Goal: Transaction & Acquisition: Purchase product/service

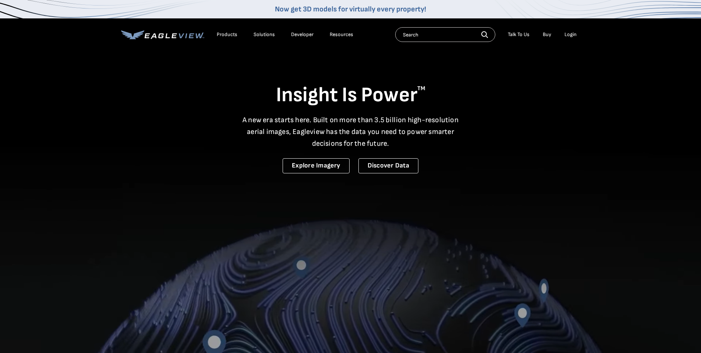
click at [571, 33] on div "Login" at bounding box center [570, 34] width 12 height 7
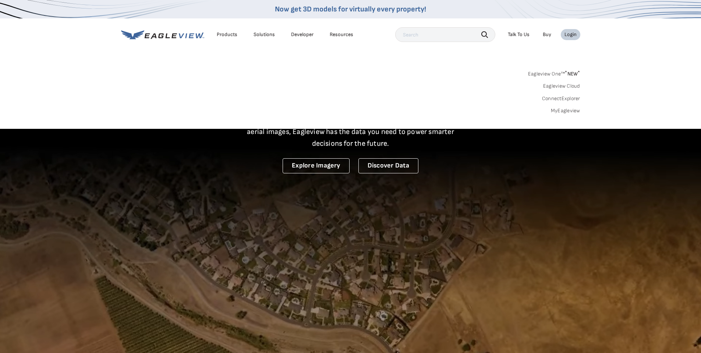
click at [556, 108] on div "Eagleview One™ * NEW * Eagleview Cloud ConnectExplorer MyEagleview" at bounding box center [350, 91] width 459 height 46
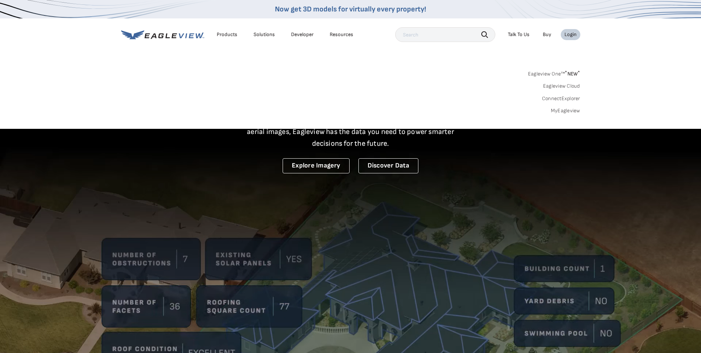
click at [556, 108] on link "MyEagleview" at bounding box center [565, 110] width 29 height 7
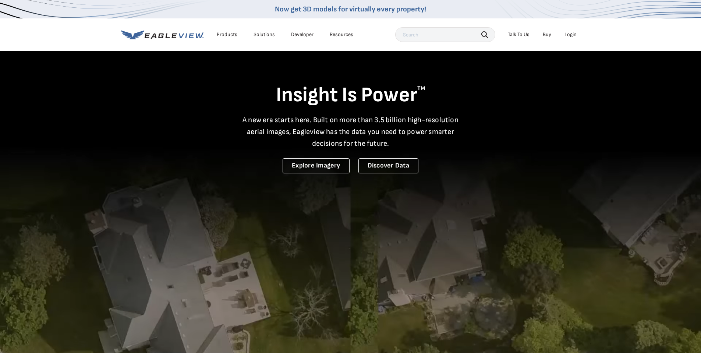
click at [568, 36] on div "Login" at bounding box center [570, 34] width 12 height 7
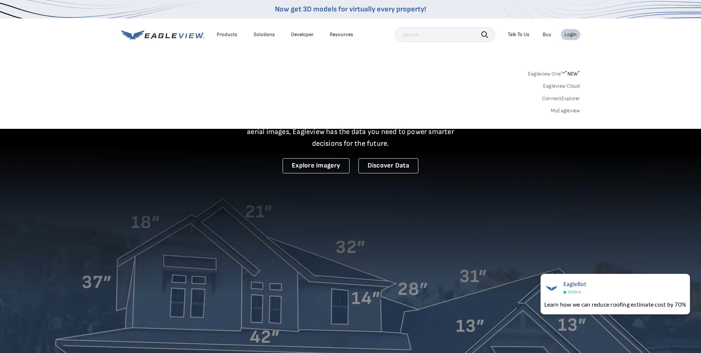
click at [557, 74] on link "Eagleview One™ * NEW *" at bounding box center [554, 72] width 52 height 8
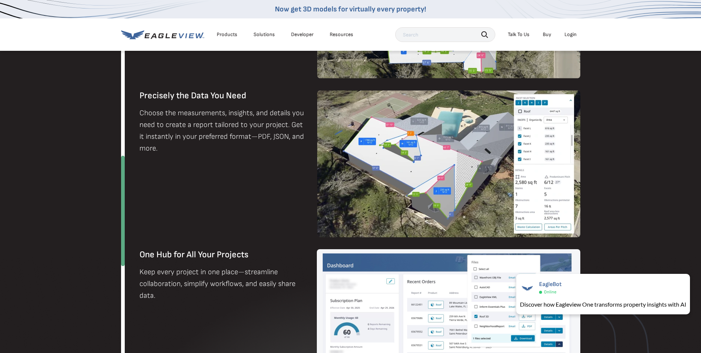
scroll to position [552, 0]
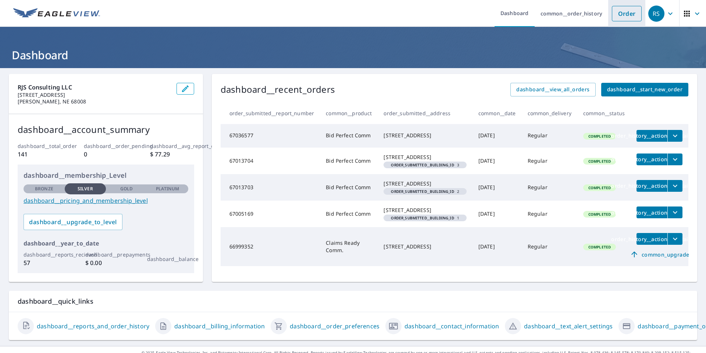
click at [619, 18] on link "Order" at bounding box center [627, 13] width 30 height 15
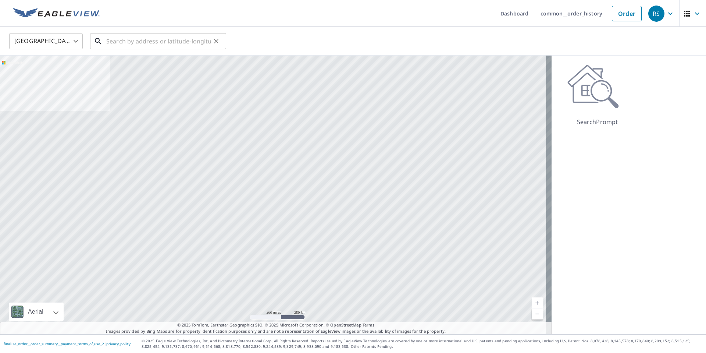
click at [143, 41] on input "text" at bounding box center [158, 41] width 105 height 21
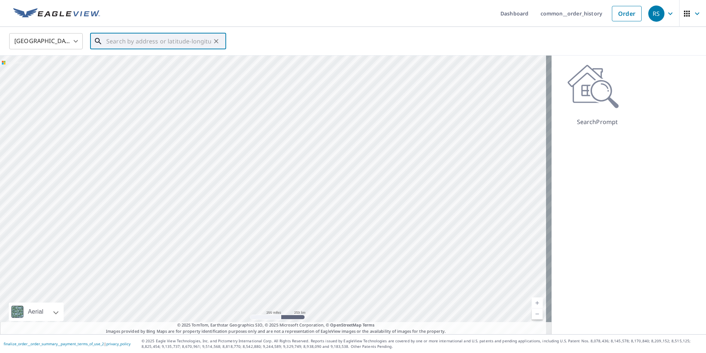
paste input "[STREET_ADDRESS]"
click at [142, 64] on span "[STREET_ADDRESS]" at bounding box center [162, 62] width 115 height 9
type input "[STREET_ADDRESS]"
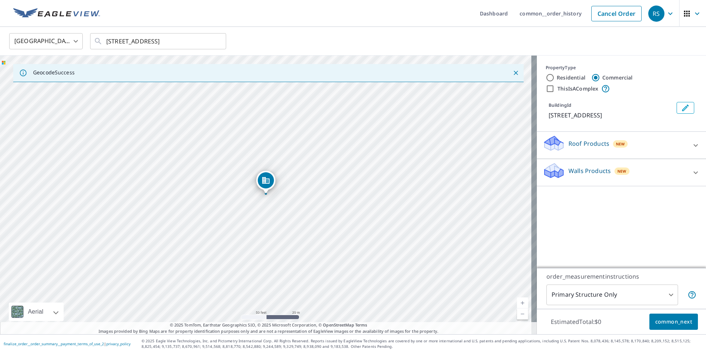
click at [634, 149] on div "Roof Products New" at bounding box center [615, 145] width 144 height 21
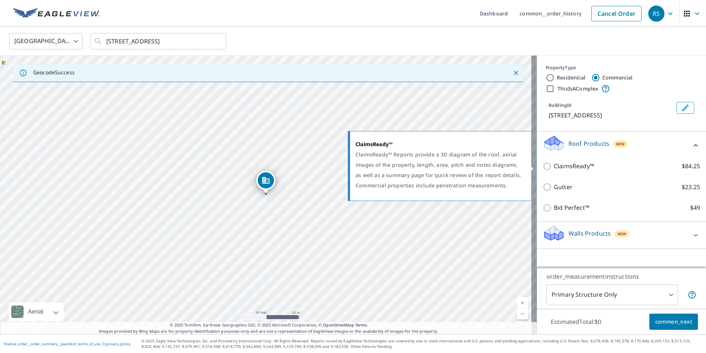
click at [543, 166] on input "ClaimsReady™ $84.25" at bounding box center [548, 166] width 11 height 9
checkbox input "true"
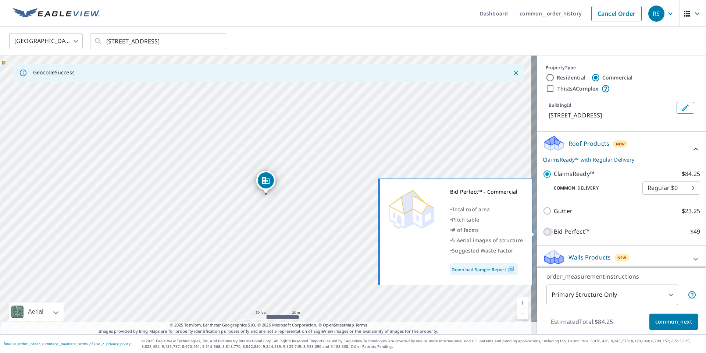
click at [543, 231] on input "Bid Perfect™ $49" at bounding box center [548, 231] width 11 height 9
checkbox input "true"
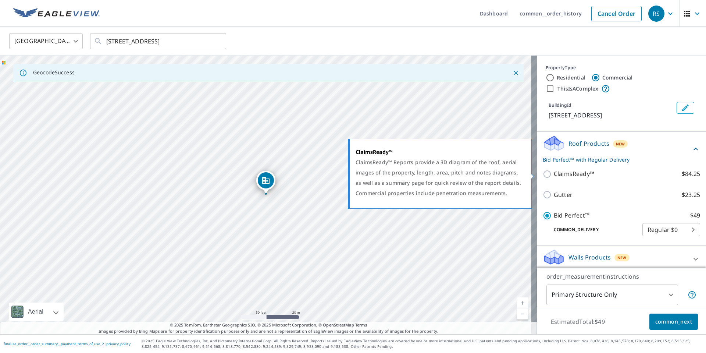
click at [543, 173] on input "ClaimsReady™ $84.25" at bounding box center [548, 174] width 11 height 9
checkbox input "true"
checkbox input "false"
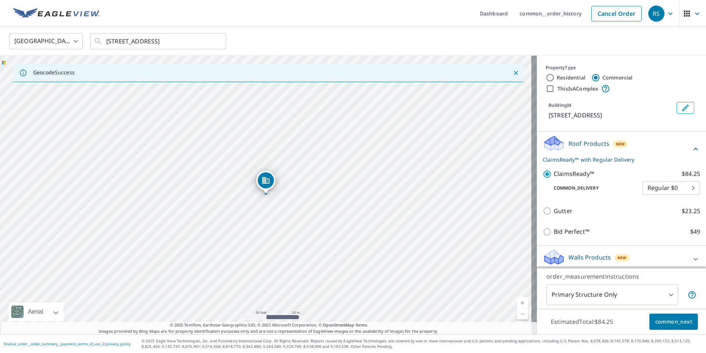
click at [672, 301] on body "RS RS Dashboard common__order_history Cancel Order RS [GEOGRAPHIC_DATA] [GEOGRA…" at bounding box center [353, 176] width 706 height 353
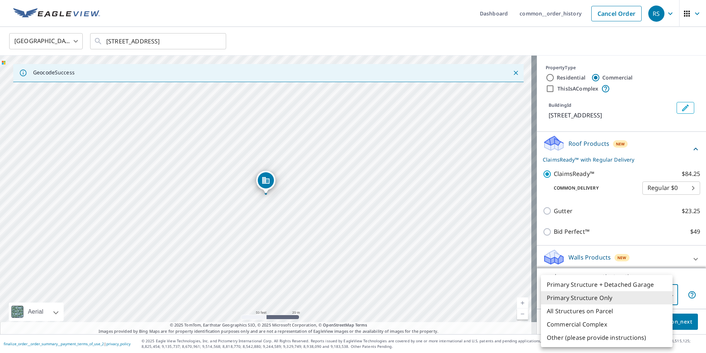
click at [679, 320] on div at bounding box center [353, 176] width 706 height 353
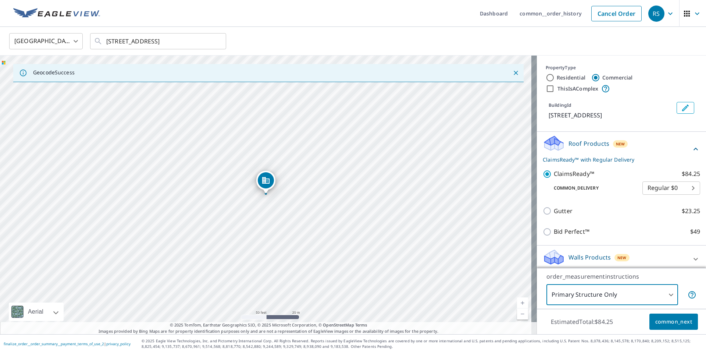
click at [687, 318] on button "common_next" at bounding box center [673, 321] width 49 height 17
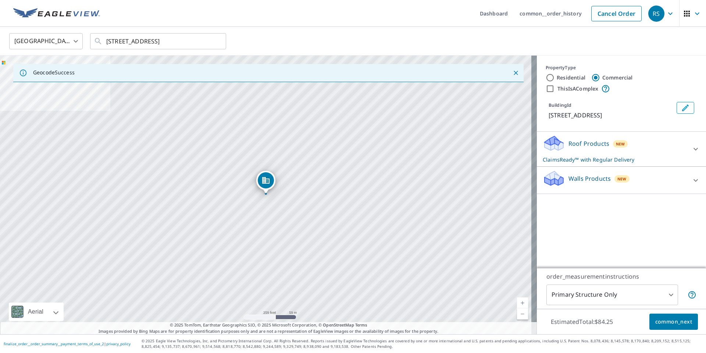
click at [651, 147] on div "Roof Products New ClaimsReady™ with Regular Delivery" at bounding box center [615, 149] width 144 height 29
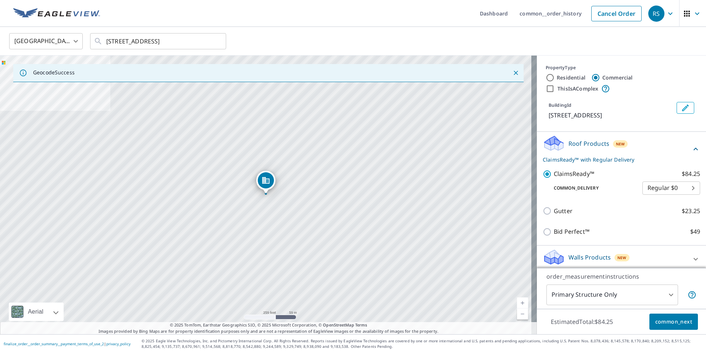
scroll to position [5, 0]
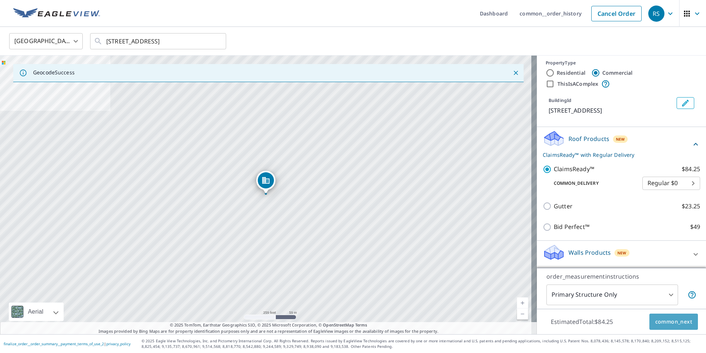
click at [655, 320] on span "common_next" at bounding box center [673, 321] width 37 height 9
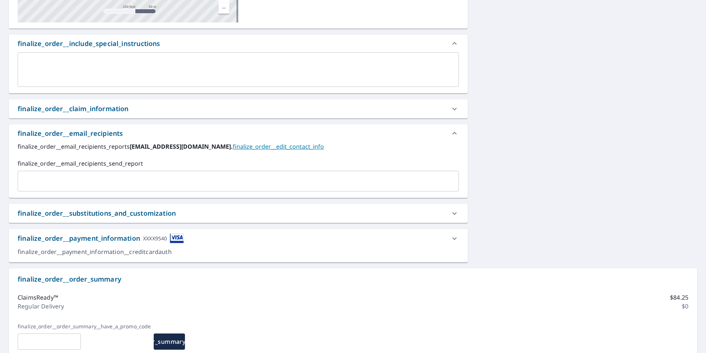
scroll to position [158, 0]
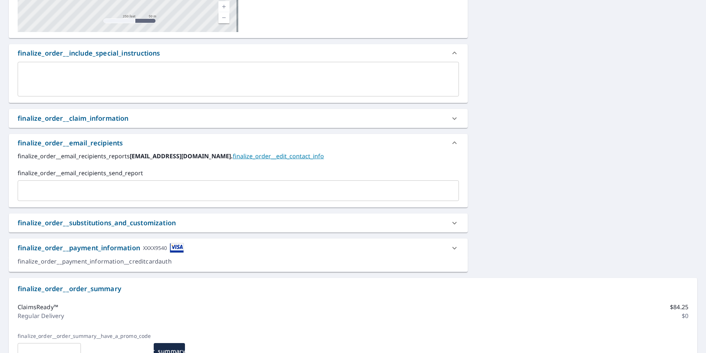
click at [79, 121] on div "finalize_order__claim_information" at bounding box center [73, 118] width 111 height 10
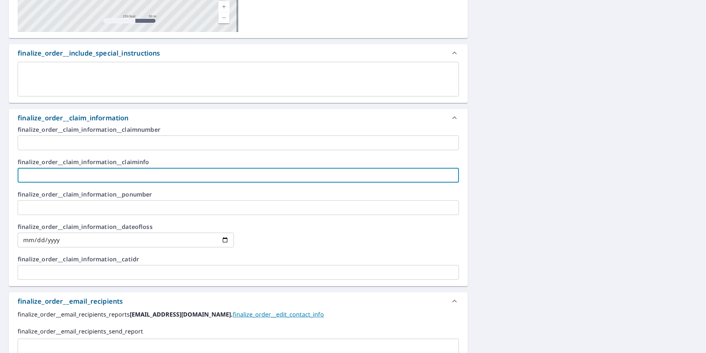
click at [51, 178] on input "text" at bounding box center [238, 175] width 441 height 15
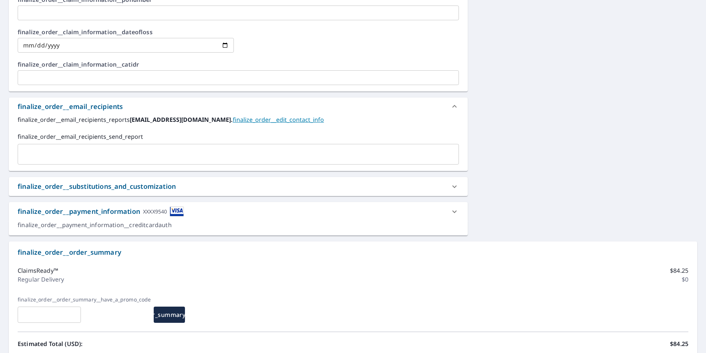
scroll to position [427, 0]
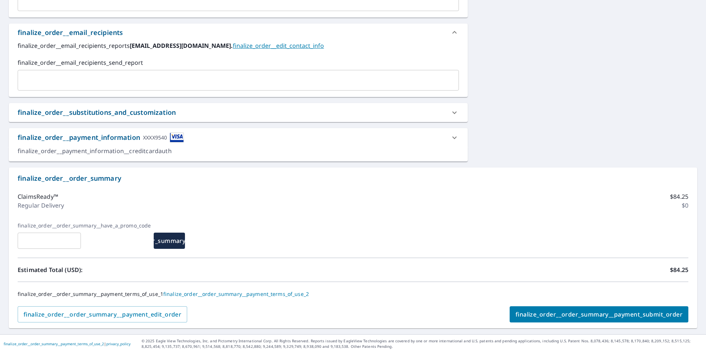
type input "SCLP Pet Rescue - Wahoo"
click at [592, 316] on span "finalize_order__order_summary__payment_submit_order" at bounding box center [599, 314] width 167 height 8
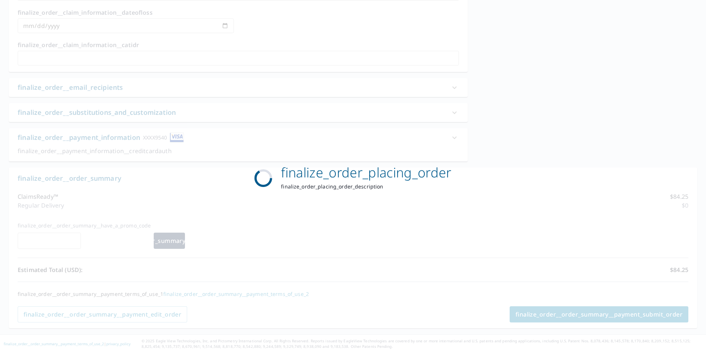
scroll to position [372, 0]
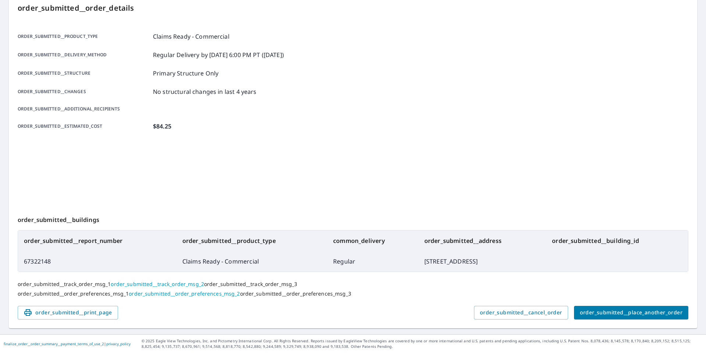
scroll to position [80, 0]
